Goal: Task Accomplishment & Management: Use online tool/utility

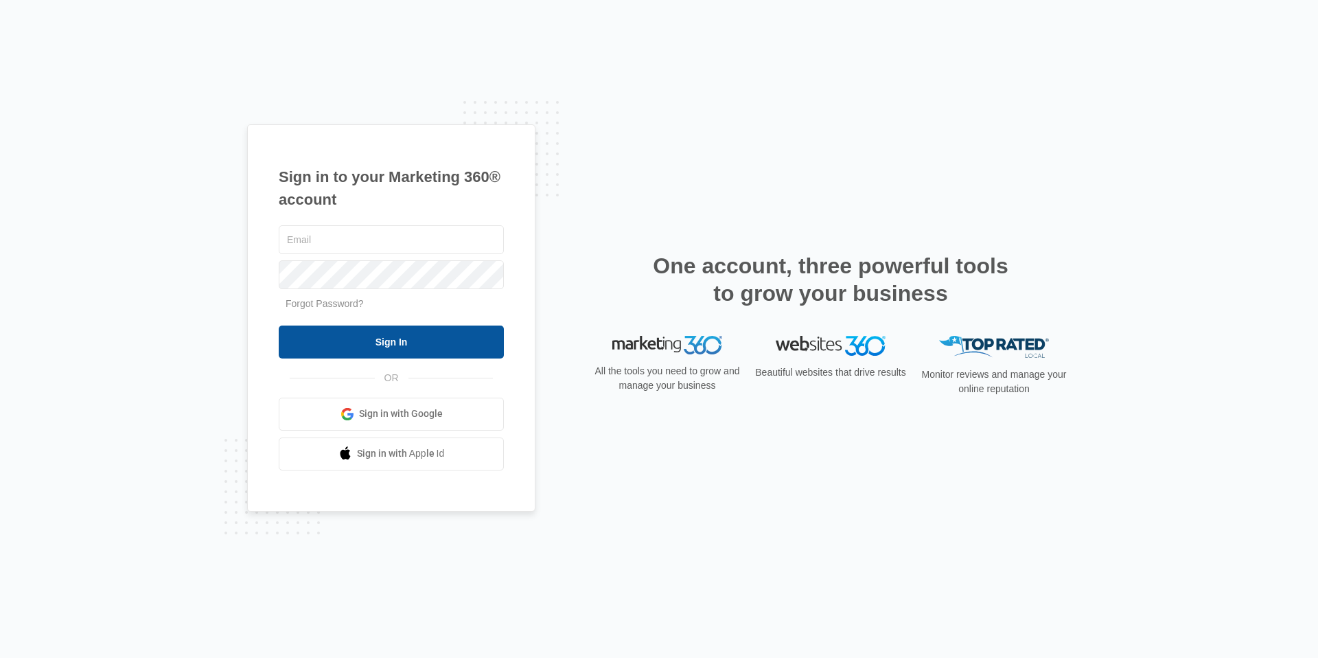
type input "ashley.longshore@madwire.com"
click at [428, 347] on input "Sign In" at bounding box center [391, 341] width 225 height 33
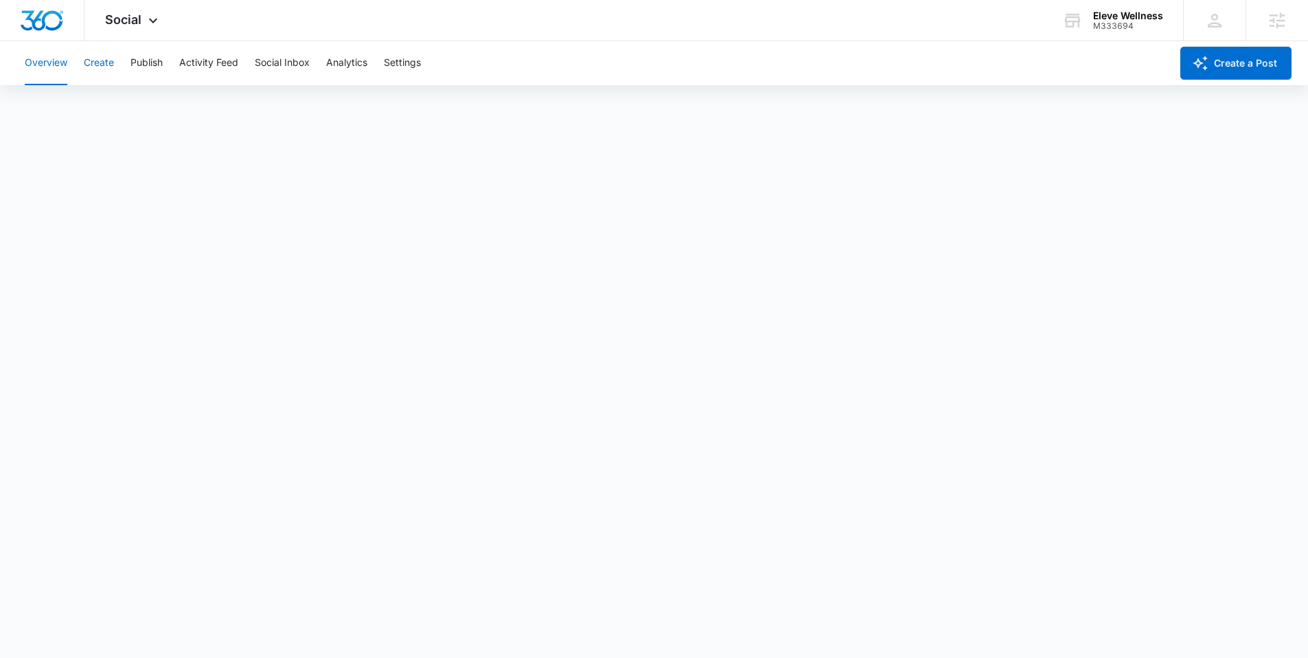
click at [108, 58] on button "Create" at bounding box center [99, 63] width 30 height 44
click at [148, 64] on button "Publish" at bounding box center [146, 63] width 32 height 44
click at [148, 8] on div "Social Apps Reputation Websites Forms CRM Email Social Payments POS Content Ads…" at bounding box center [132, 20] width 97 height 40
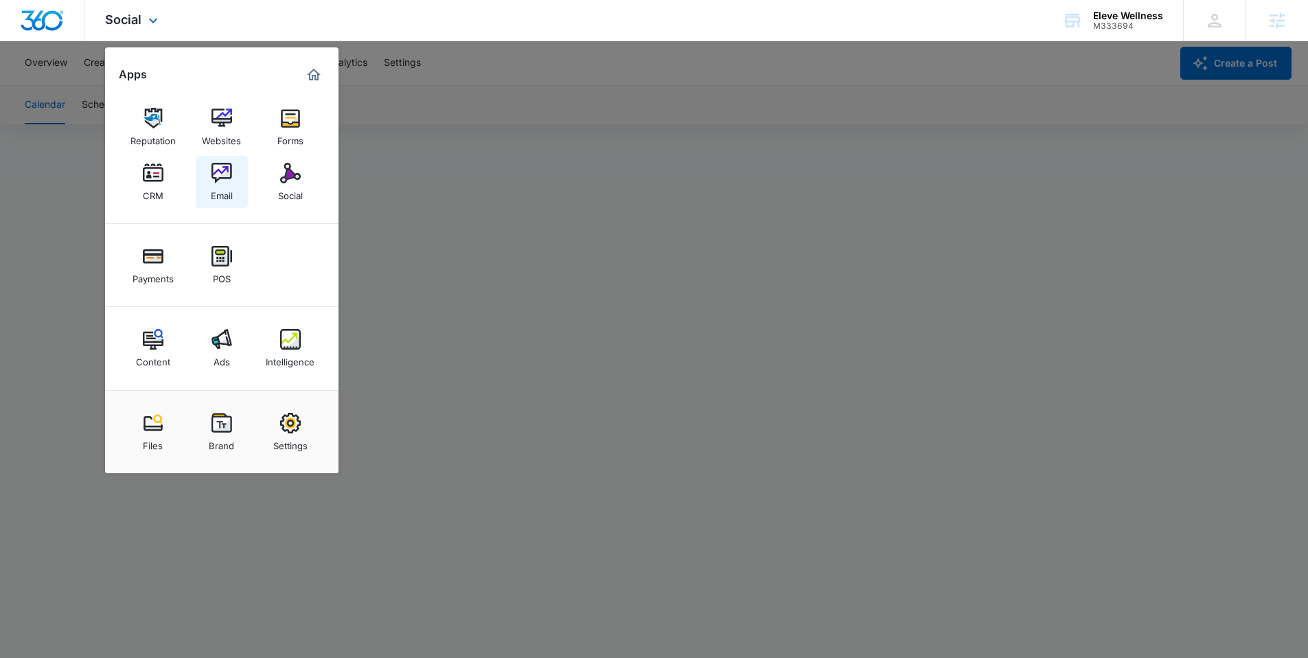
click at [216, 181] on img at bounding box center [221, 173] width 21 height 21
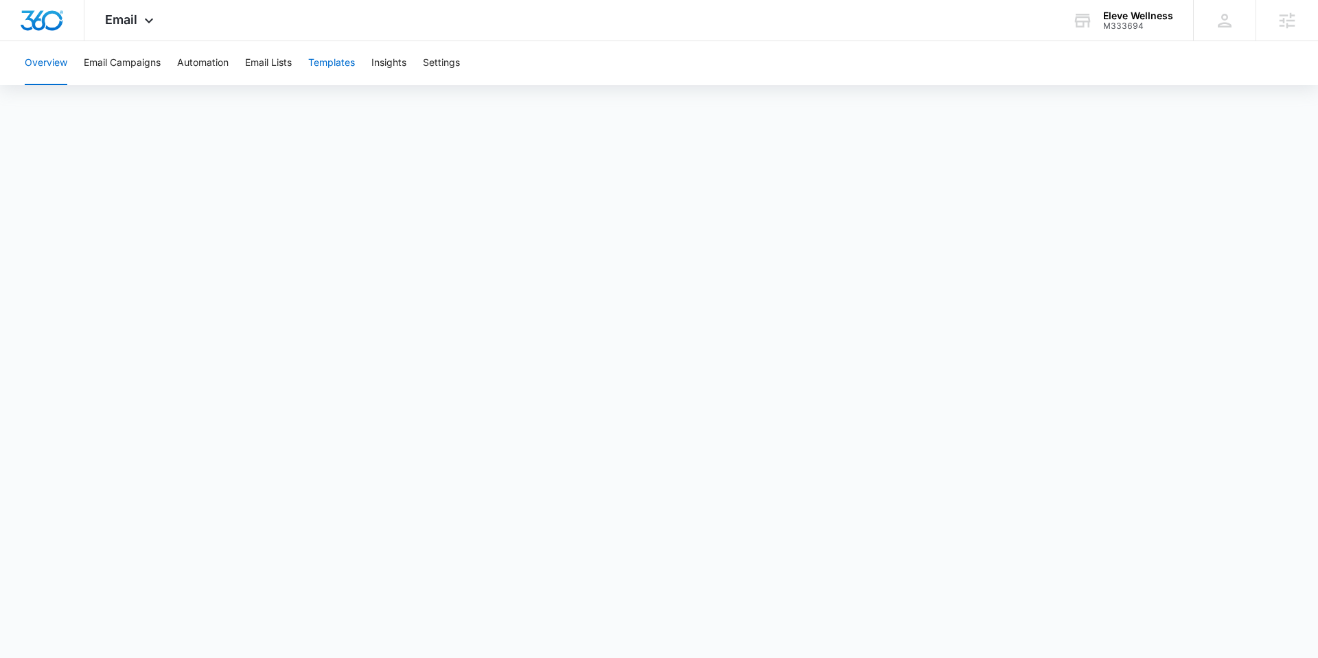
click at [352, 62] on button "Templates" at bounding box center [331, 63] width 47 height 44
click at [136, 80] on button "Email Campaigns" at bounding box center [122, 63] width 77 height 44
click at [121, 20] on span "Email" at bounding box center [121, 19] width 32 height 14
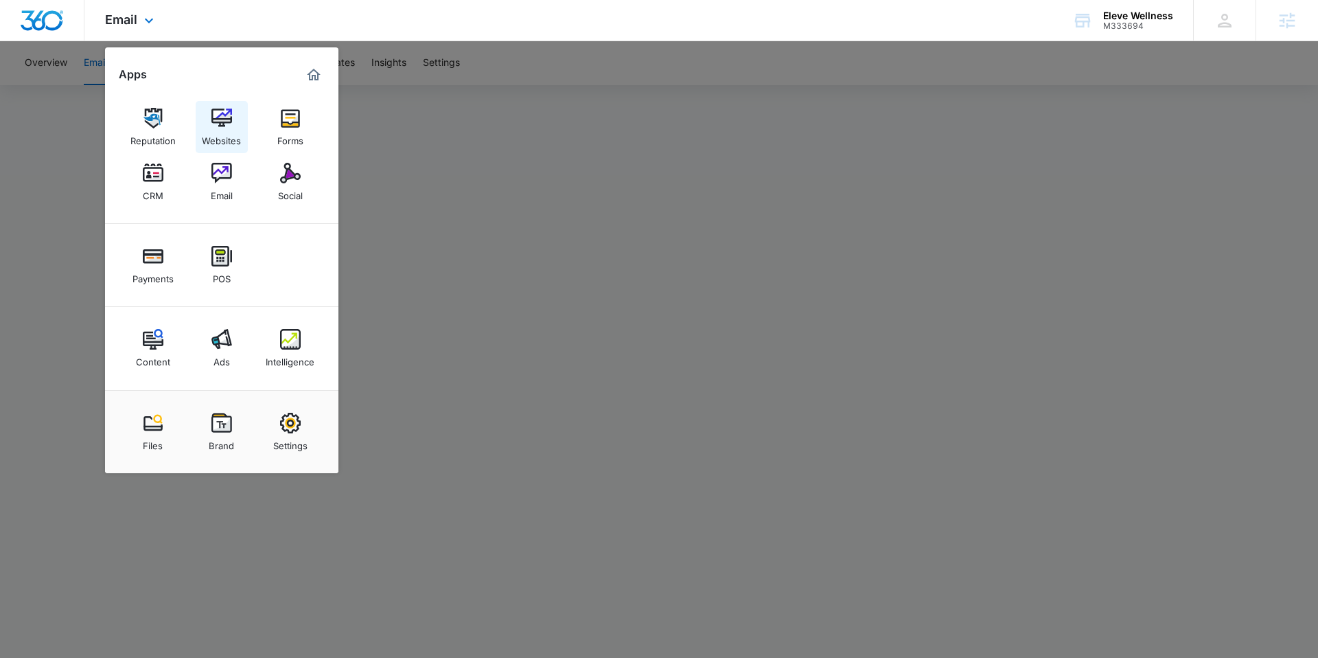
click at [224, 120] on img at bounding box center [221, 118] width 21 height 21
